Goal: Communication & Community: Ask a question

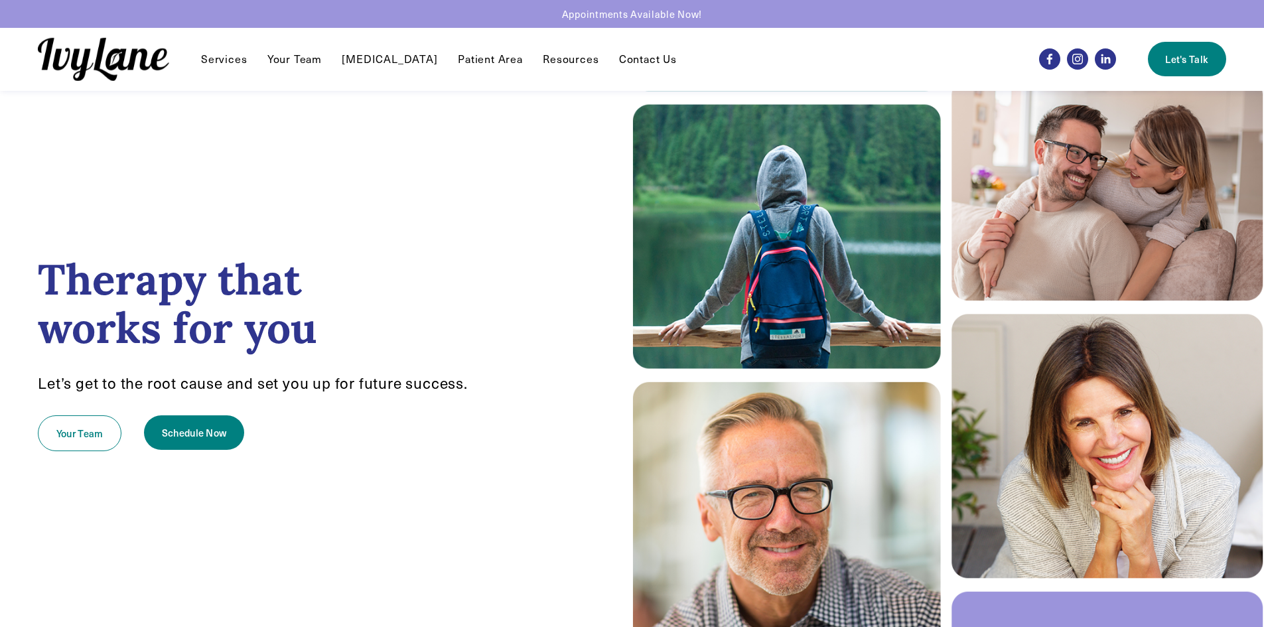
click at [627, 60] on link "Contact Us" at bounding box center [648, 59] width 58 height 16
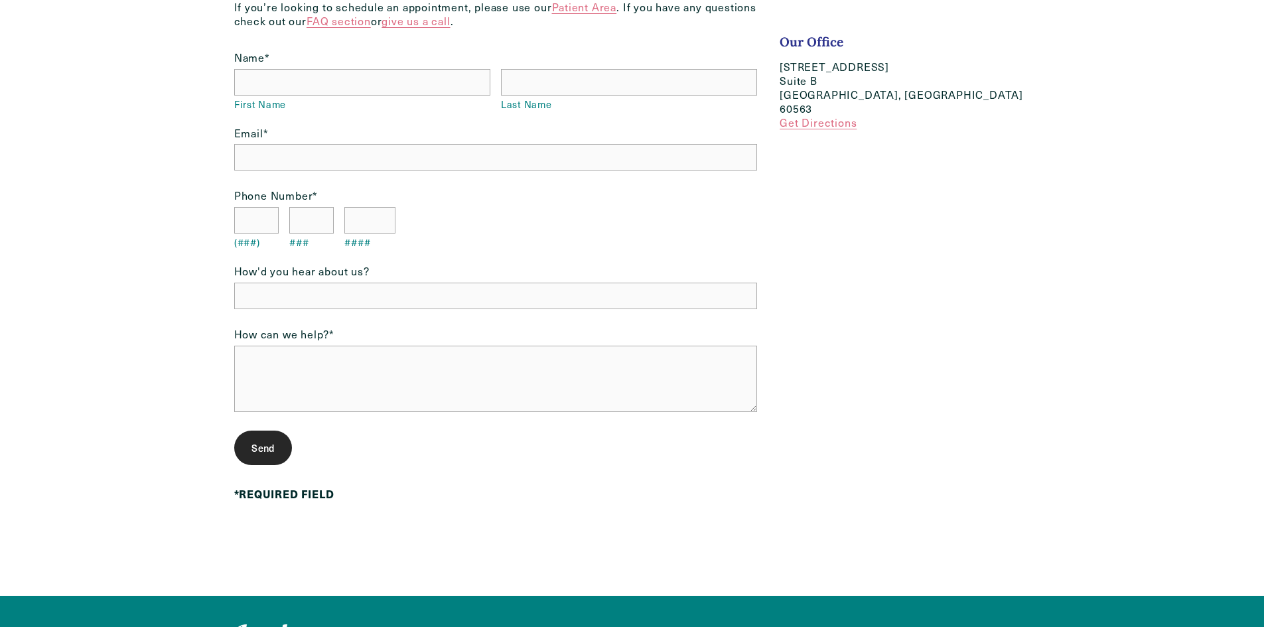
scroll to position [234, 0]
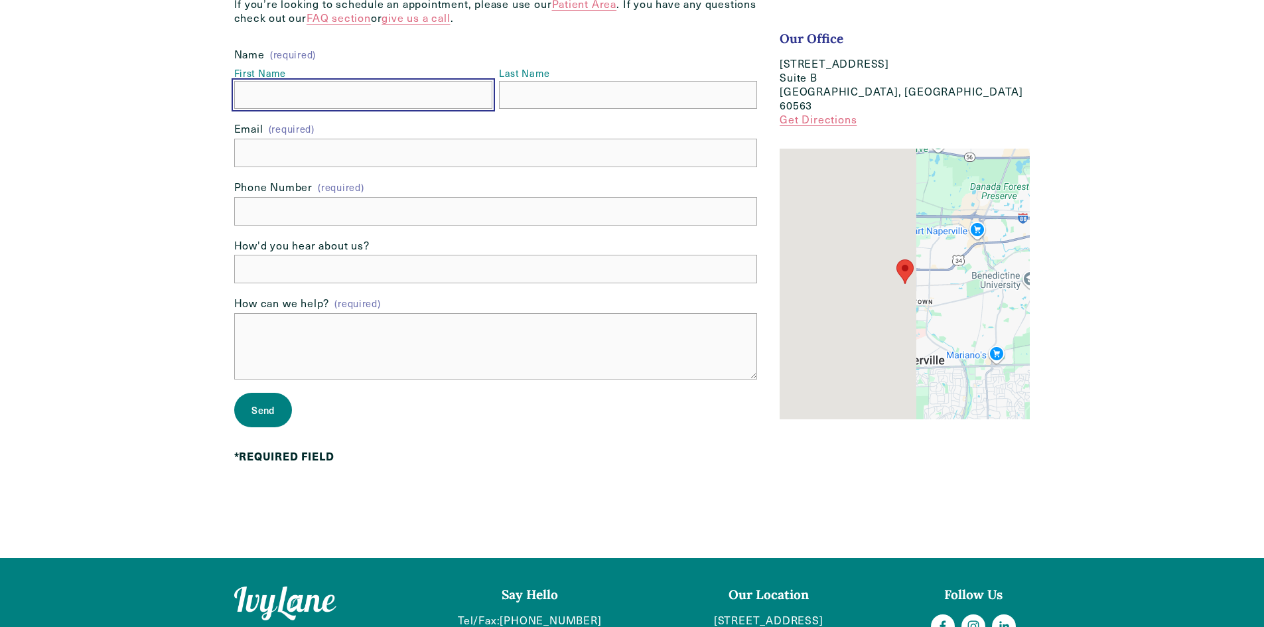
click at [267, 97] on input "First Name" at bounding box center [363, 95] width 258 height 29
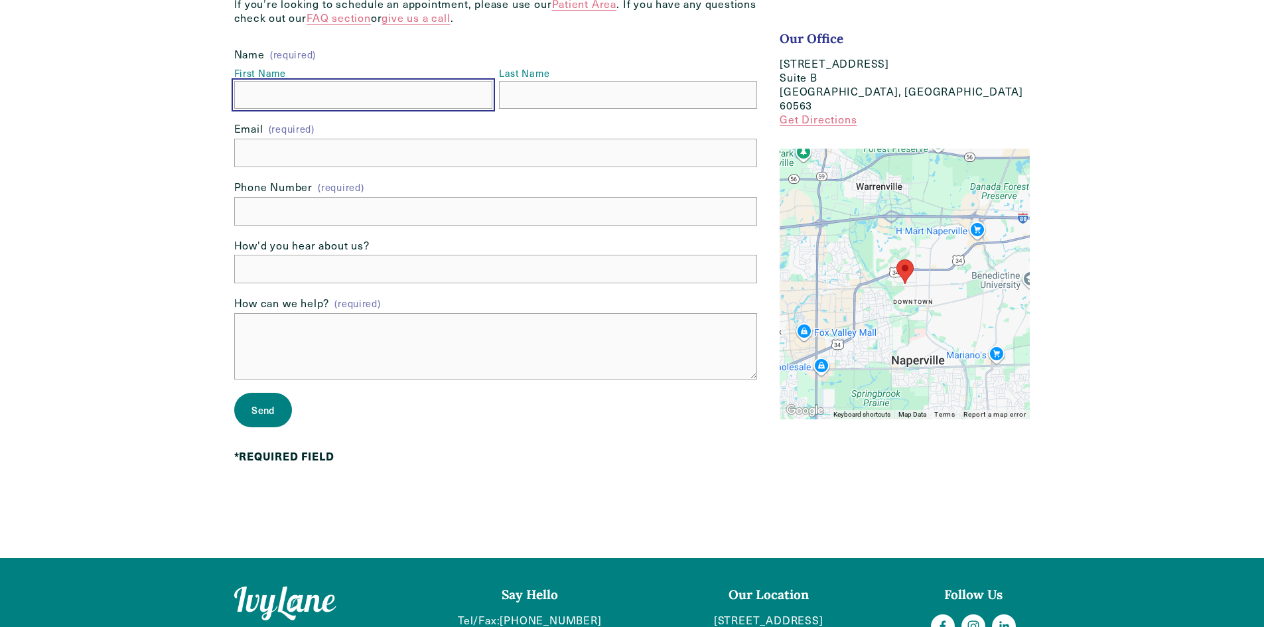
type input "[PERSON_NAME]"
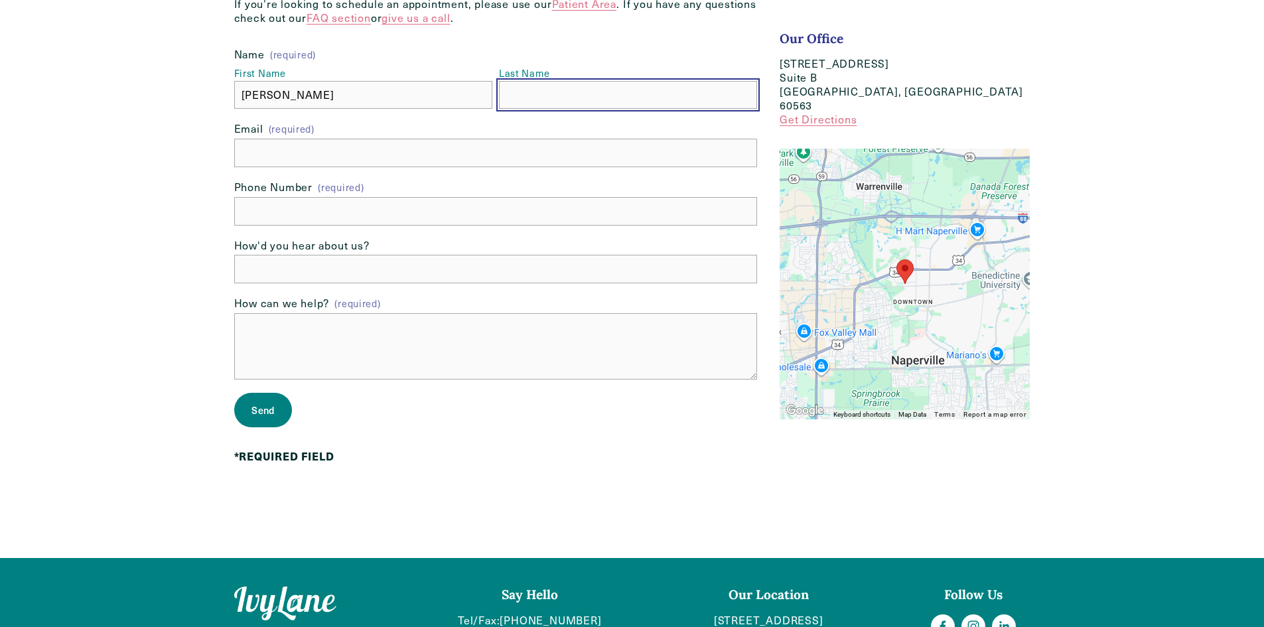
type input "[PERSON_NAME]"
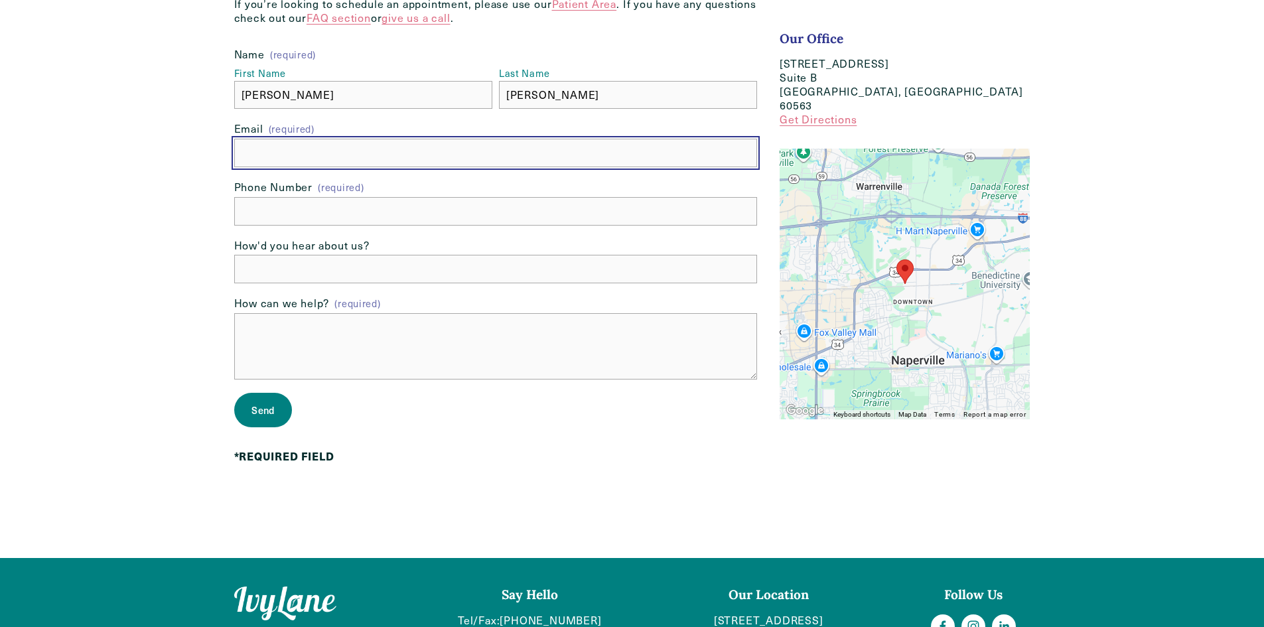
type input "[PERSON_NAME][EMAIL_ADDRESS][DOMAIN_NAME]"
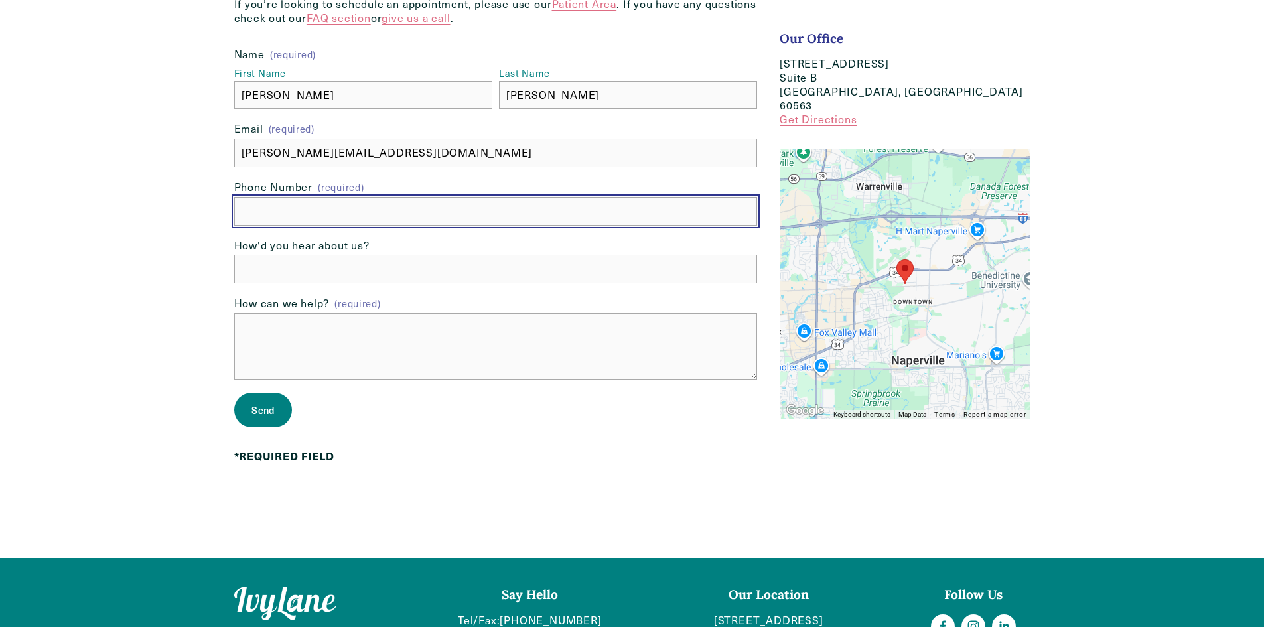
type input "[PHONE_NUMBER]"
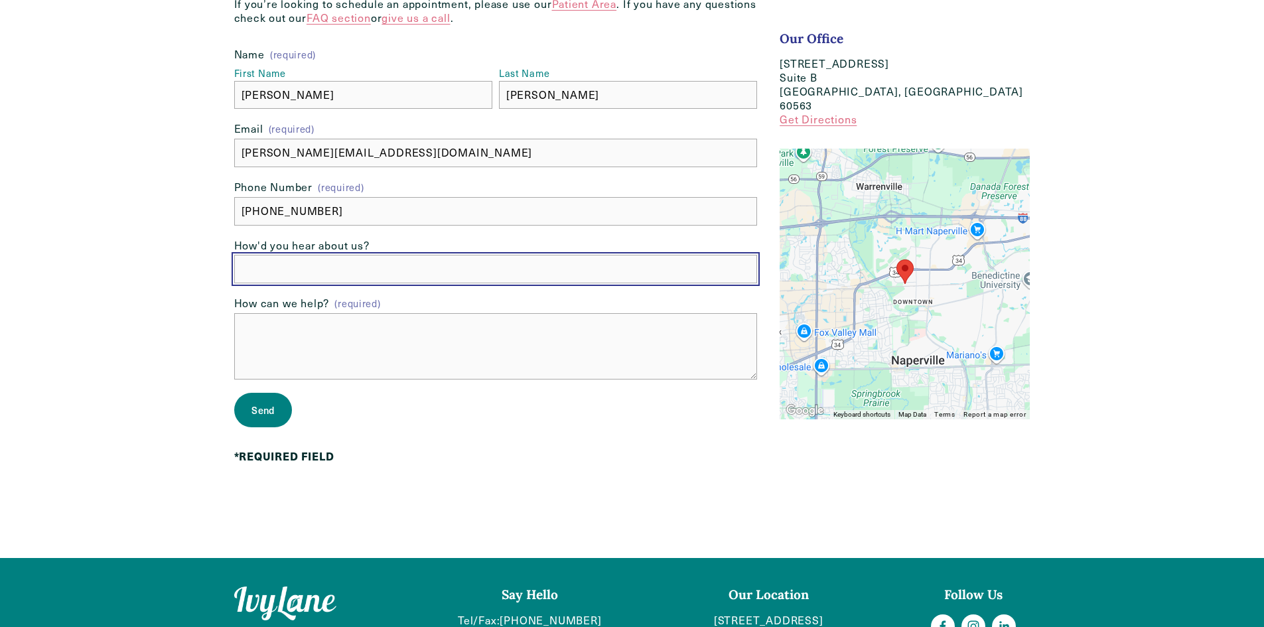
click at [287, 277] on input "How'd you hear about us?" at bounding box center [496, 269] width 524 height 29
type input "Google"
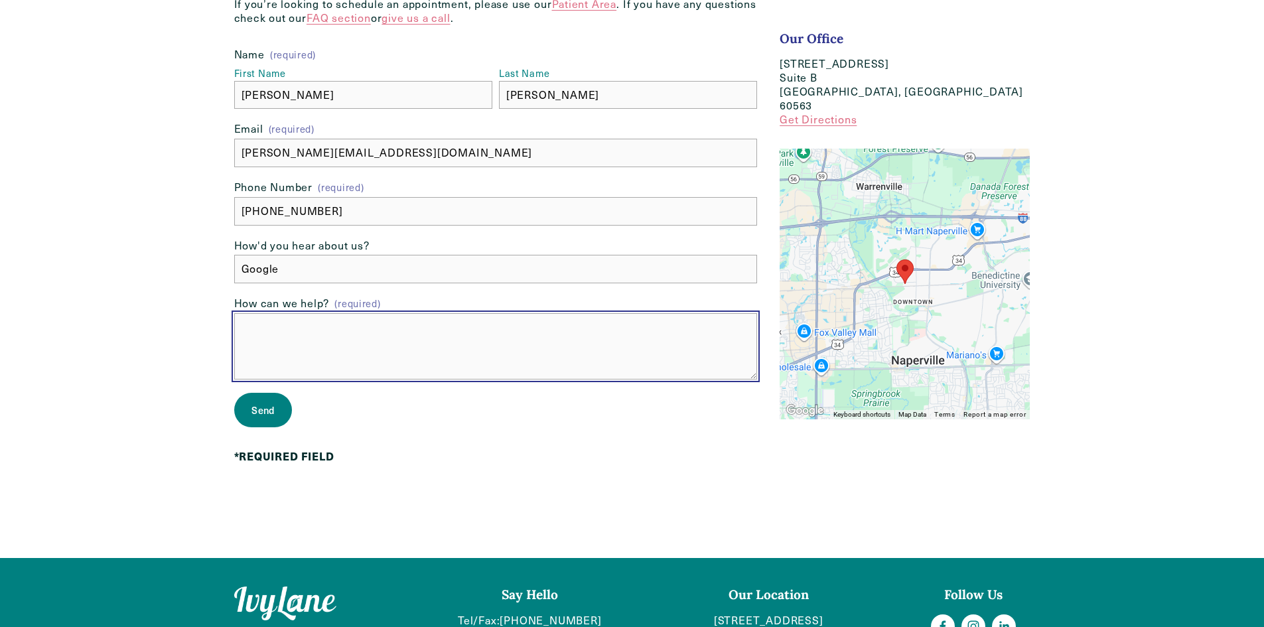
click at [269, 346] on textarea "How can we help? (required)" at bounding box center [496, 346] width 524 height 66
paste textarea "Hello, Our team specializes in end-to-end credentialing and billing services fo…"
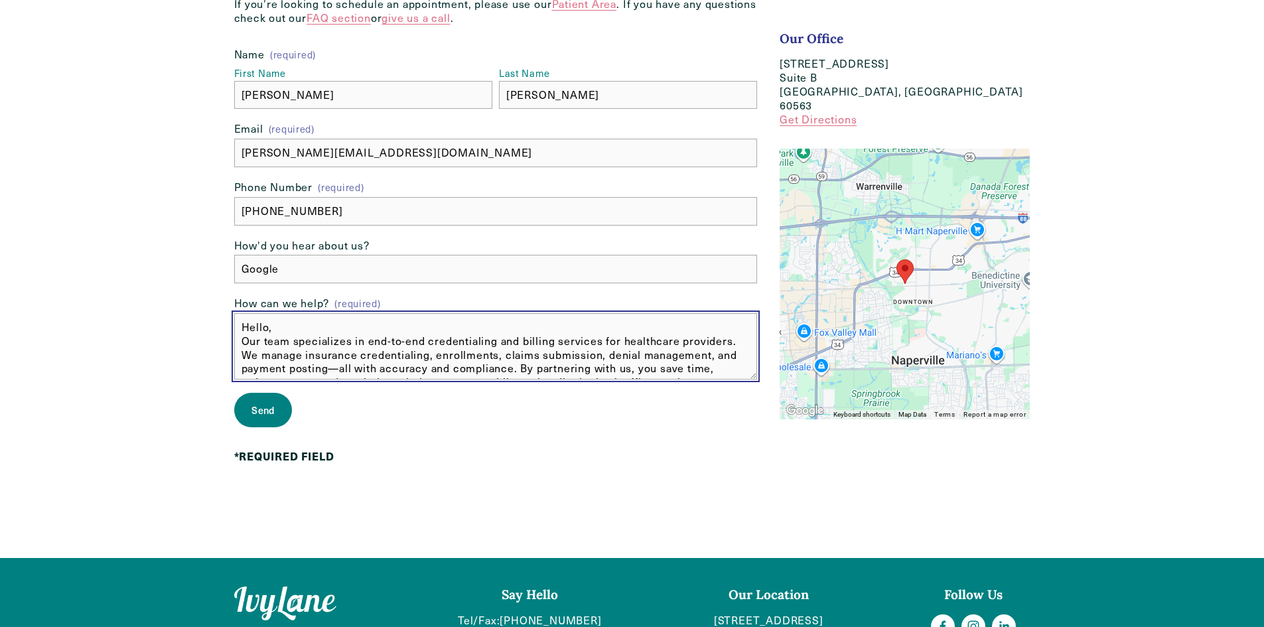
scroll to position [11, 0]
type textarea "Hello, Our team specializes in end-to-end credentialing and billing services fo…"
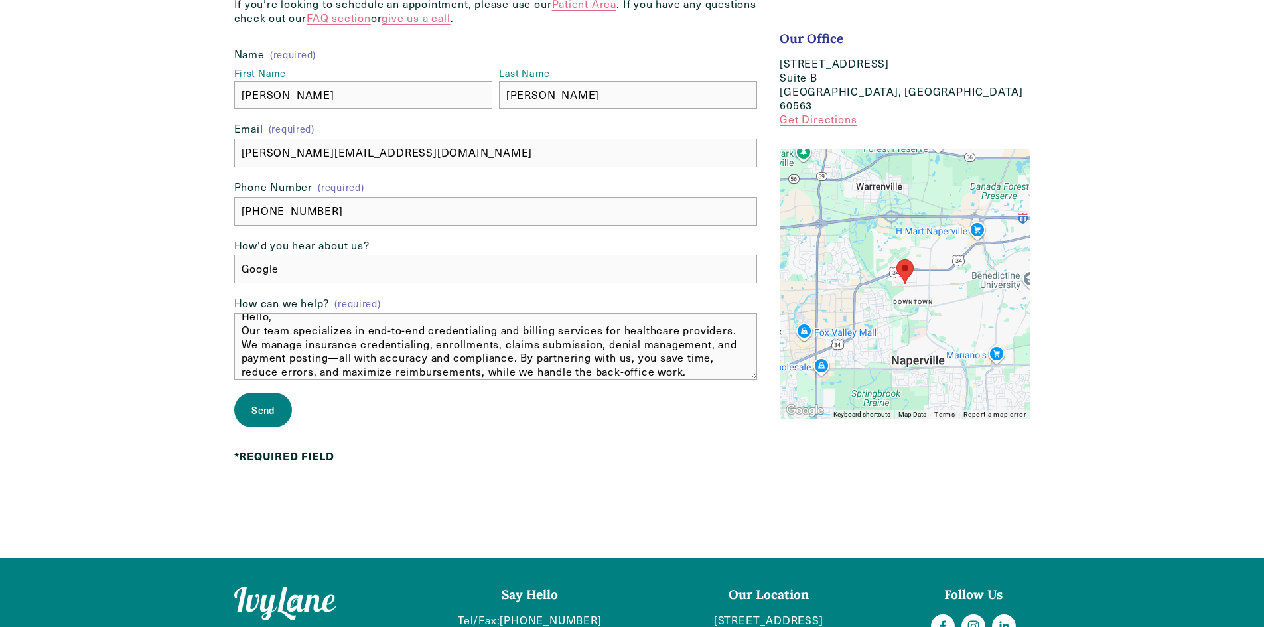
click at [255, 411] on span "Send" at bounding box center [262, 409] width 23 height 13
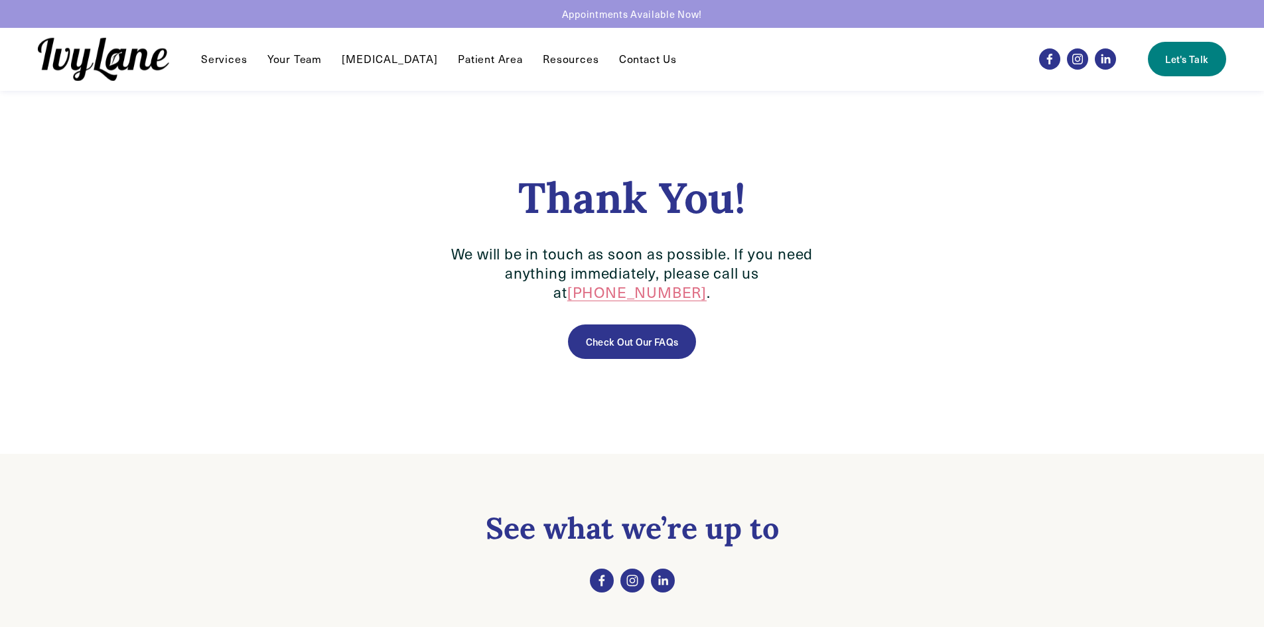
click at [976, 311] on div "Thank You! We will be in touch as soon as possible. If you need anything immedi…" at bounding box center [632, 272] width 872 height 363
